Goal: Check status: Check status

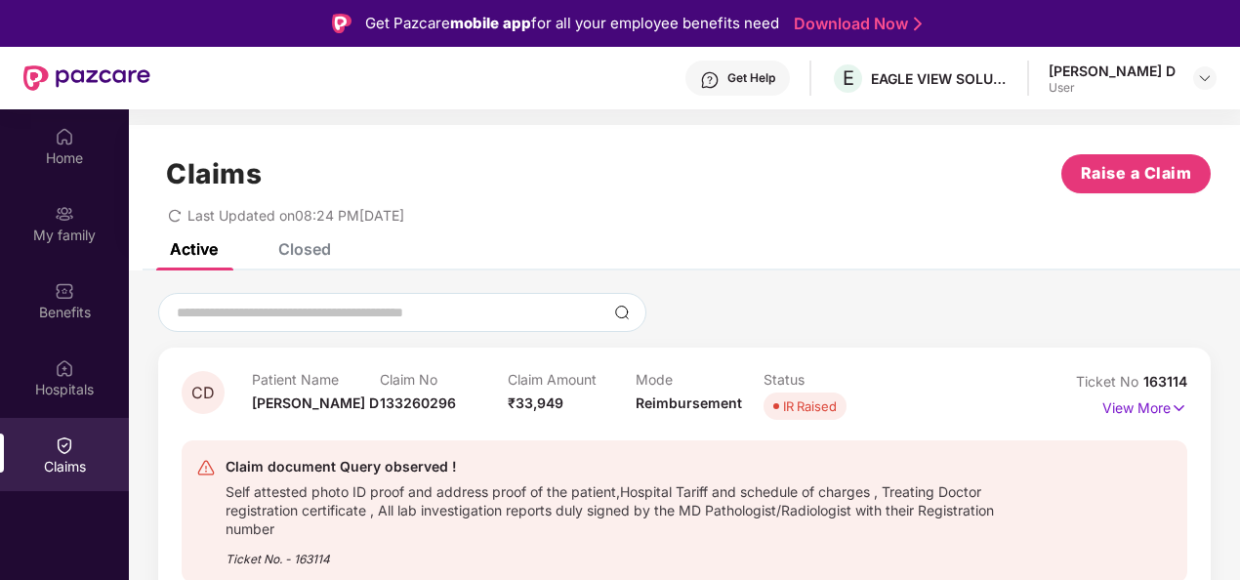
scroll to position [109, 0]
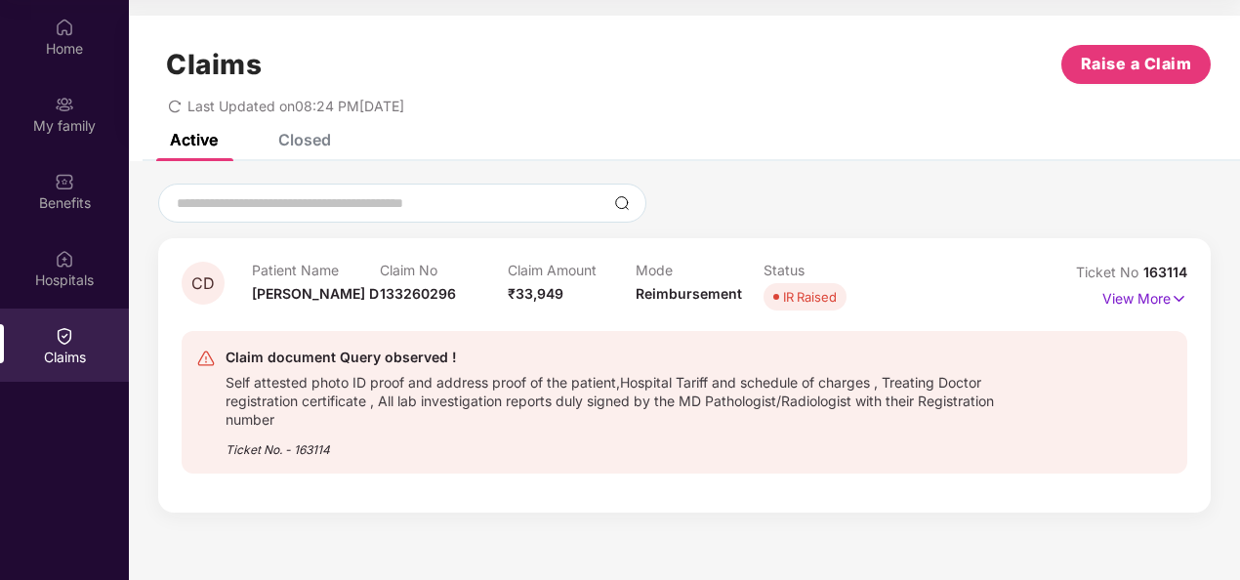
click at [357, 388] on div "Self attested photo ID proof and address proof of the patient,Hospital Tariff a…" at bounding box center [617, 399] width 784 height 60
click at [1142, 293] on p "View More" at bounding box center [1144, 296] width 85 height 26
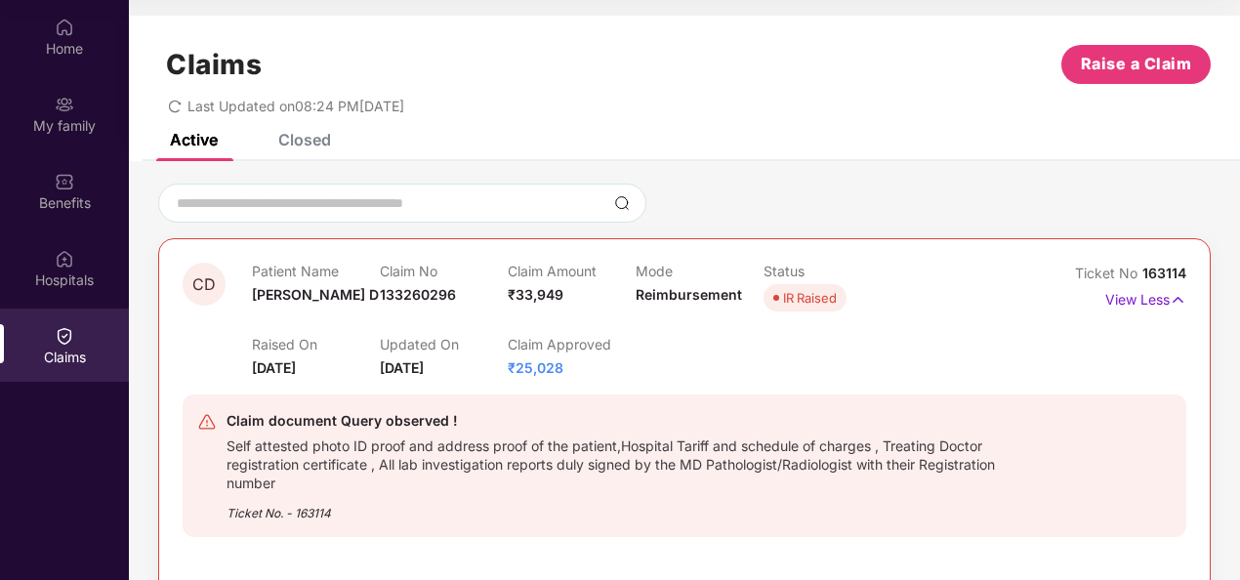
click at [817, 299] on div "IR Raised" at bounding box center [810, 298] width 54 height 20
click at [672, 381] on div "Claim document Query observed ! Self attested photo ID proof and address proof …" at bounding box center [684, 466] width 1003 height 174
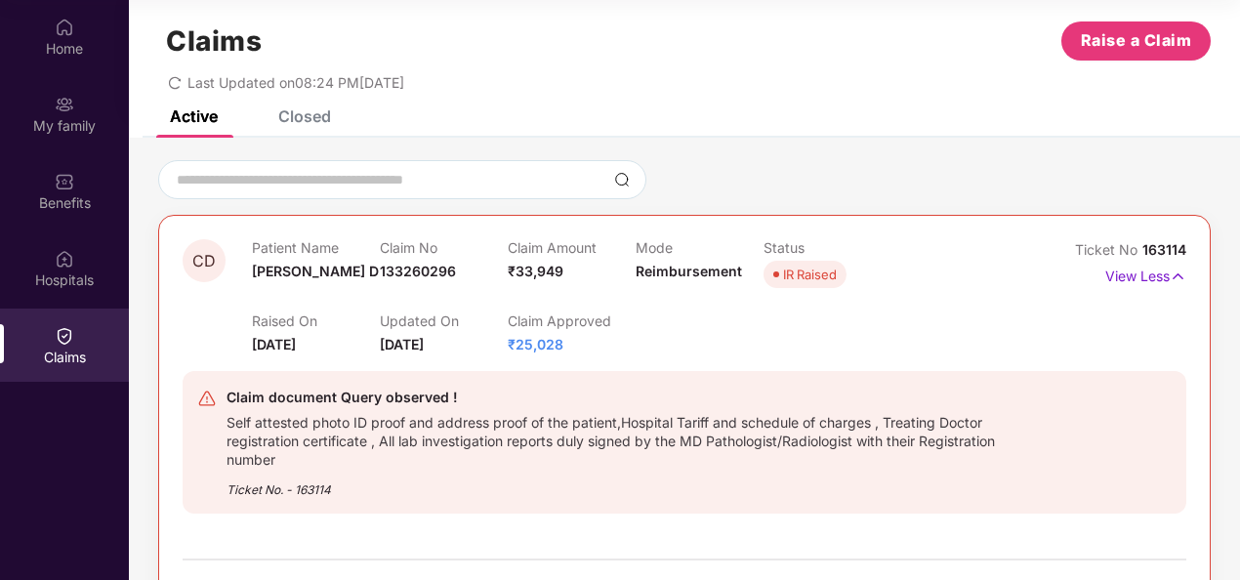
scroll to position [22, 0]
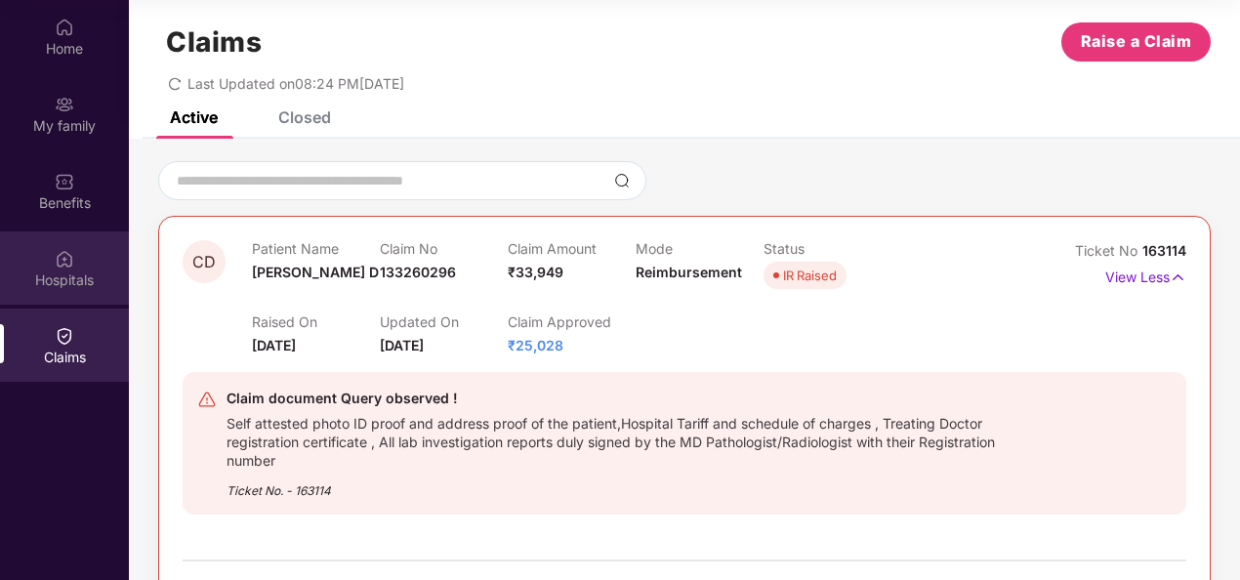
click at [62, 258] on img at bounding box center [65, 259] width 20 height 20
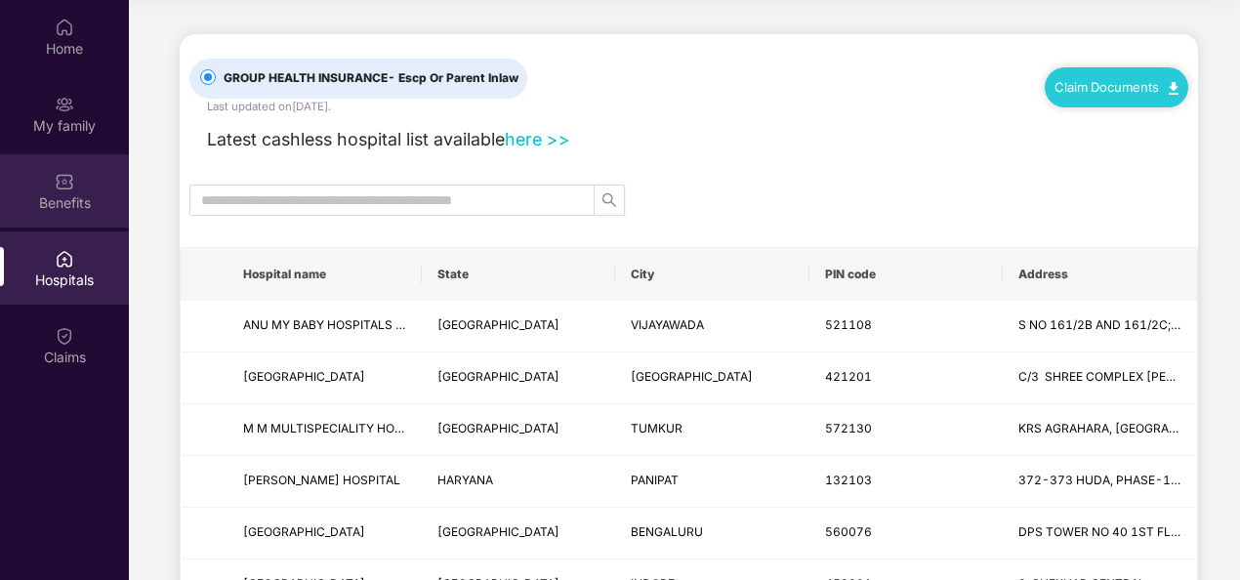
click at [68, 212] on div "Benefits" at bounding box center [64, 203] width 129 height 20
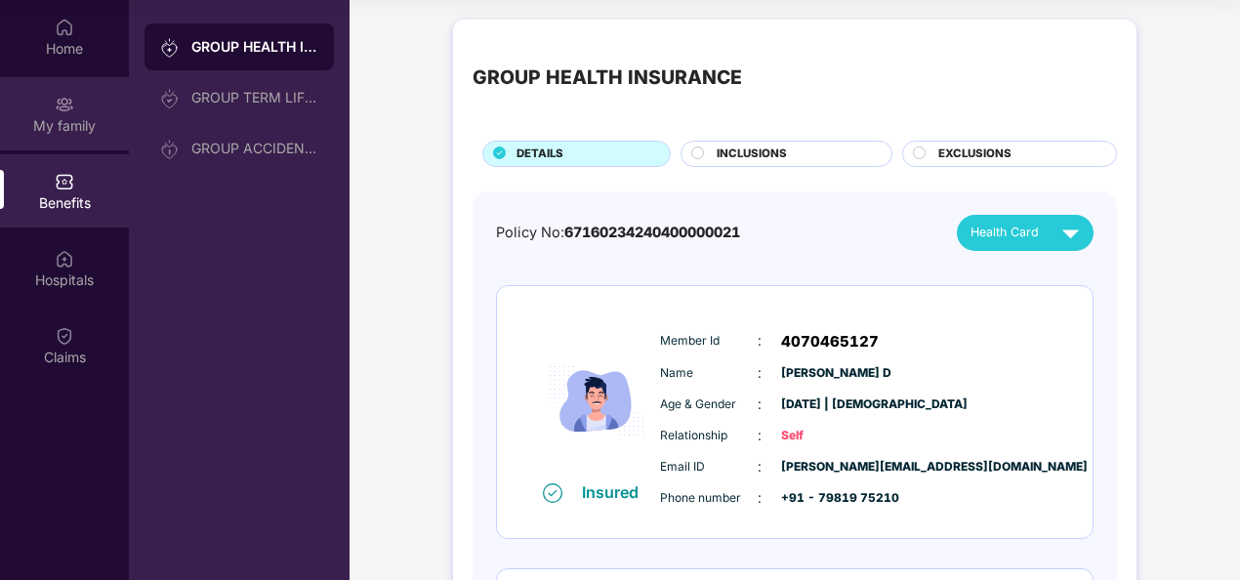
click at [37, 103] on div "My family" at bounding box center [64, 113] width 129 height 73
